Goal: Navigation & Orientation: Find specific page/section

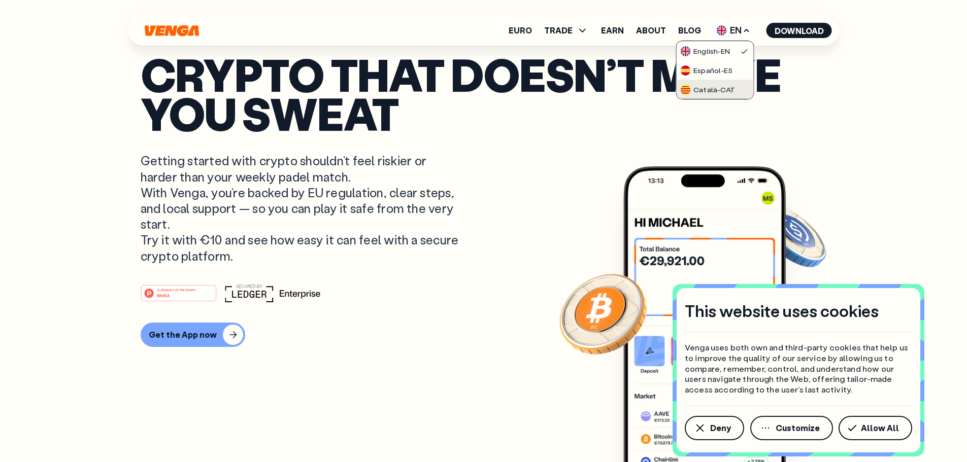
click at [721, 91] on div "Català - CAT" at bounding box center [707, 90] width 55 height 10
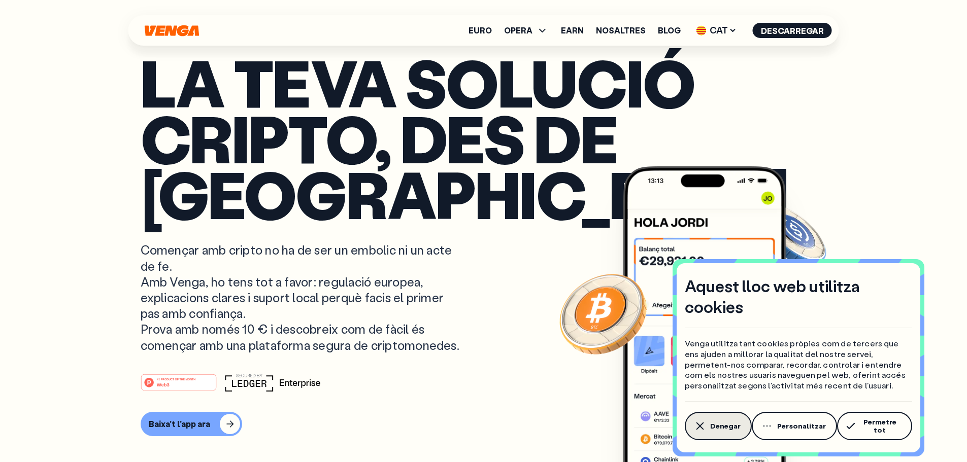
click at [723, 428] on span "Denegar" at bounding box center [725, 426] width 30 height 8
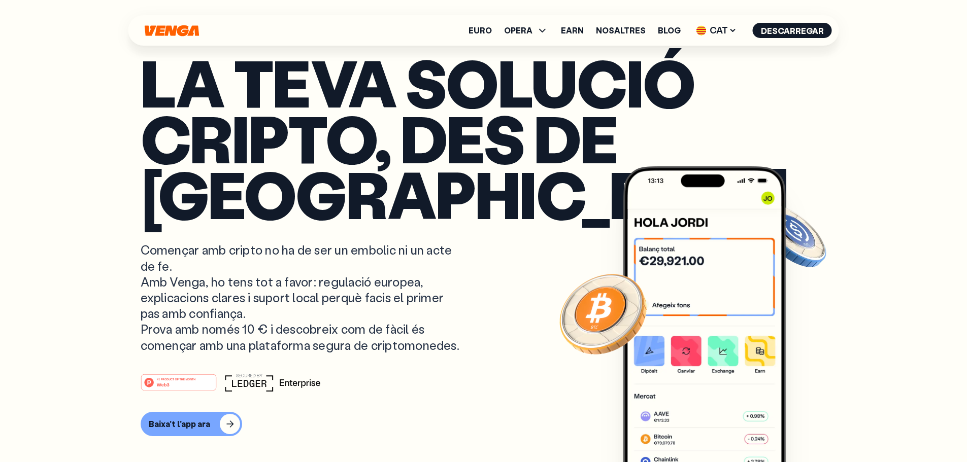
drag, startPoint x: 345, startPoint y: 255, endPoint x: 267, endPoint y: 252, distance: 77.2
click at [267, 252] on article "La teva solució cripto, des de Barcelona Començar amb cripto no ha de ser un em…" at bounding box center [484, 251] width 686 height 393
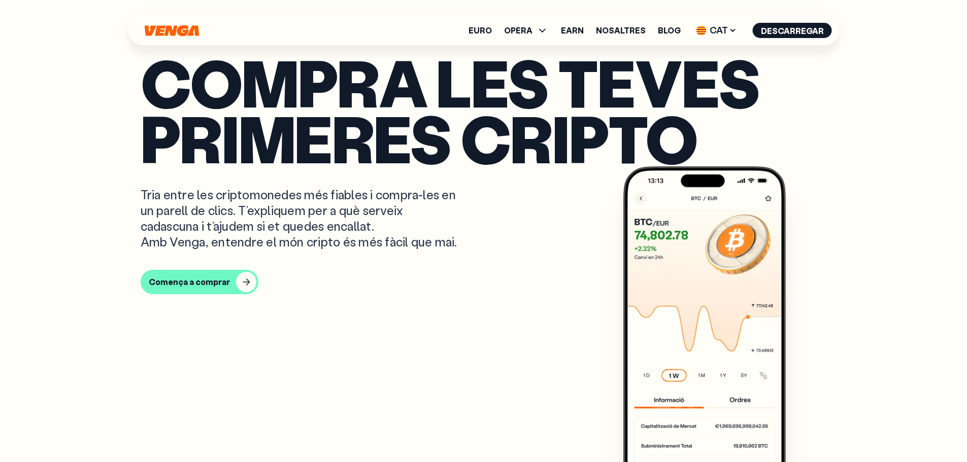
scroll to position [507, 0]
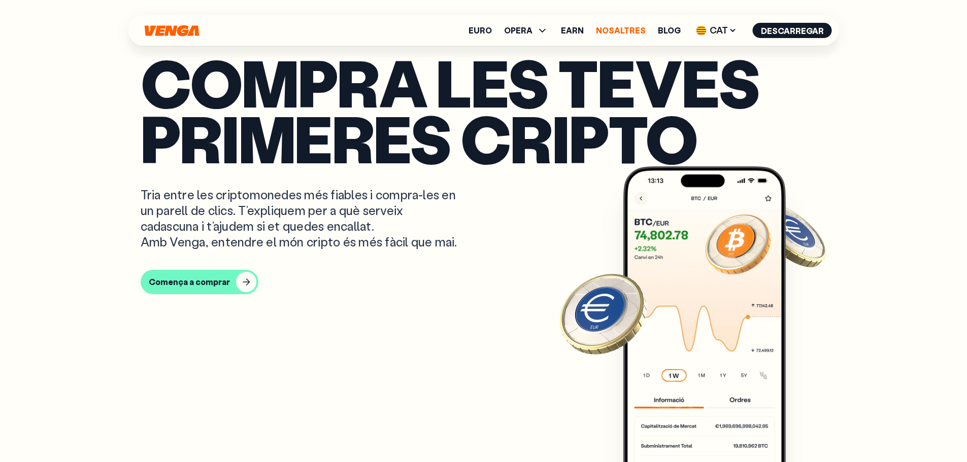
click at [630, 27] on link "Nosaltres" at bounding box center [621, 30] width 50 height 8
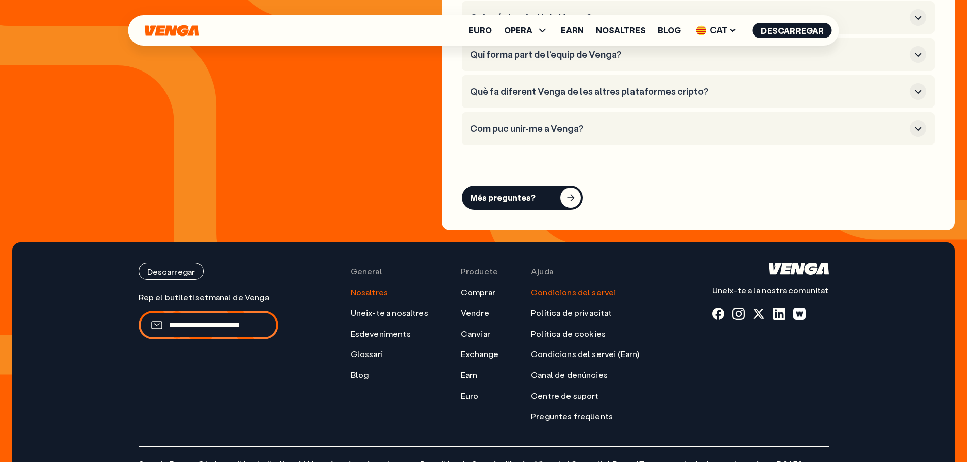
scroll to position [4059, 0]
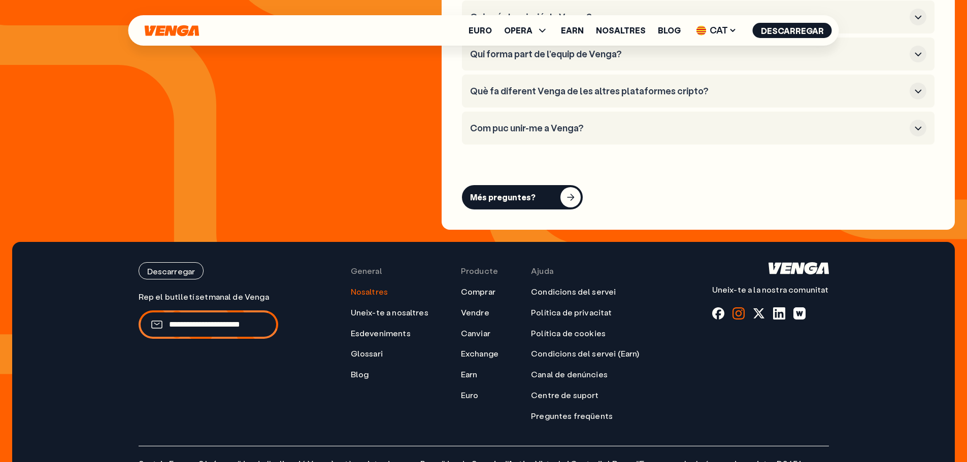
click at [744, 307] on div at bounding box center [738, 313] width 12 height 12
click at [763, 307] on div at bounding box center [758, 313] width 12 height 12
click at [765, 307] on div at bounding box center [758, 313] width 12 height 12
